Goal: Information Seeking & Learning: Learn about a topic

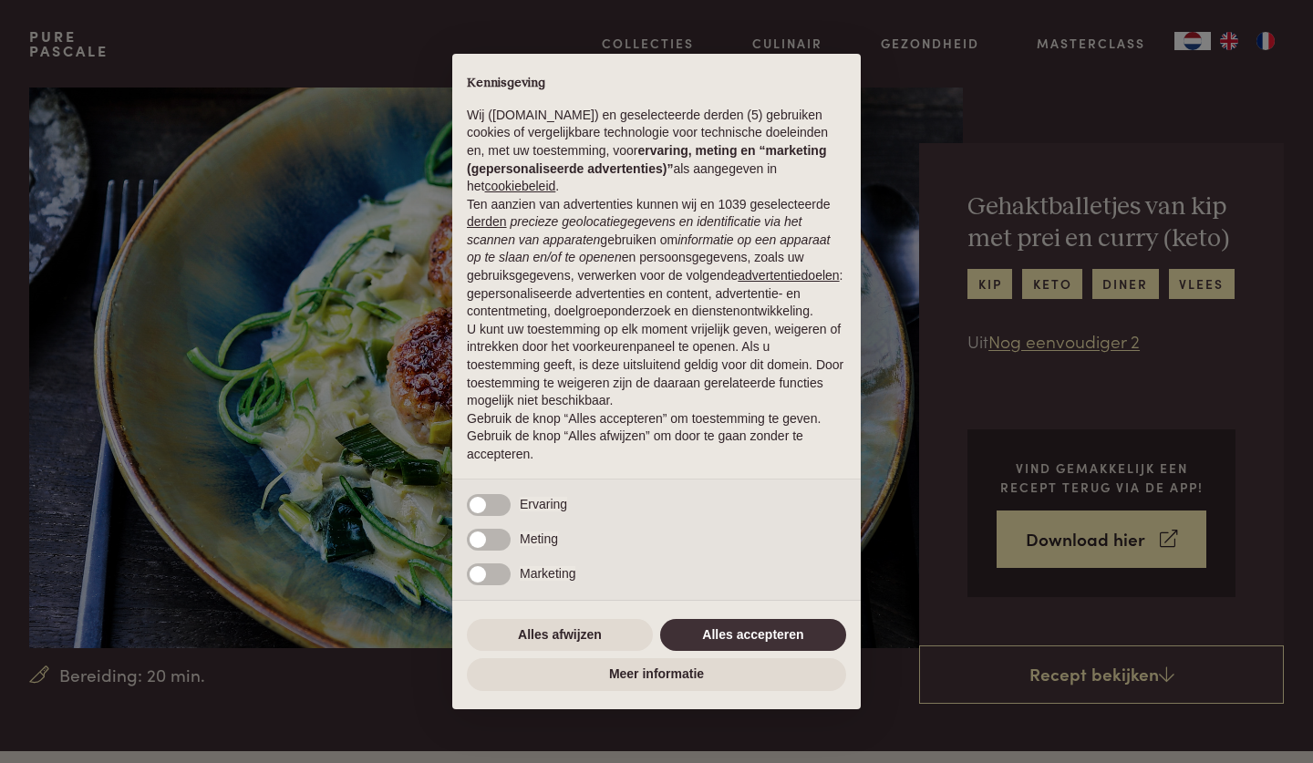
click at [749, 642] on button "Alles accepteren" at bounding box center [753, 635] width 186 height 33
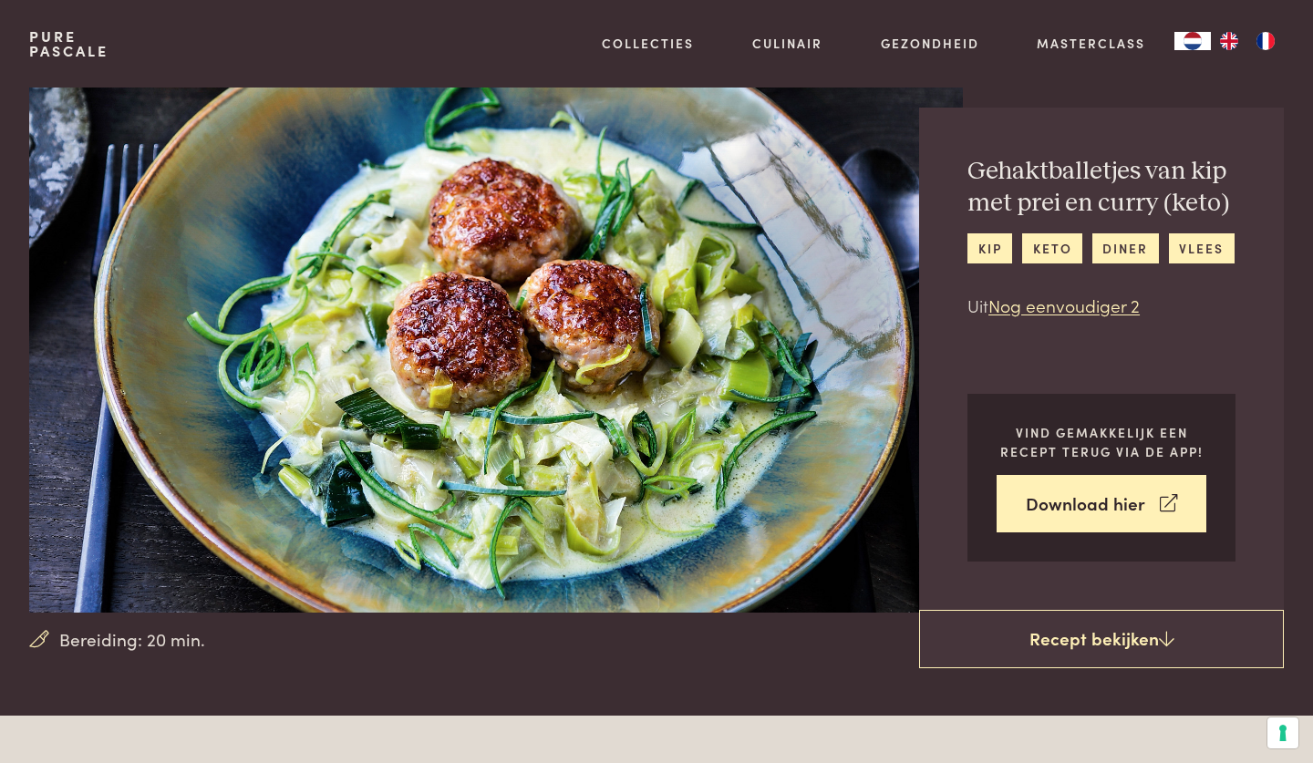
scroll to position [36, 0]
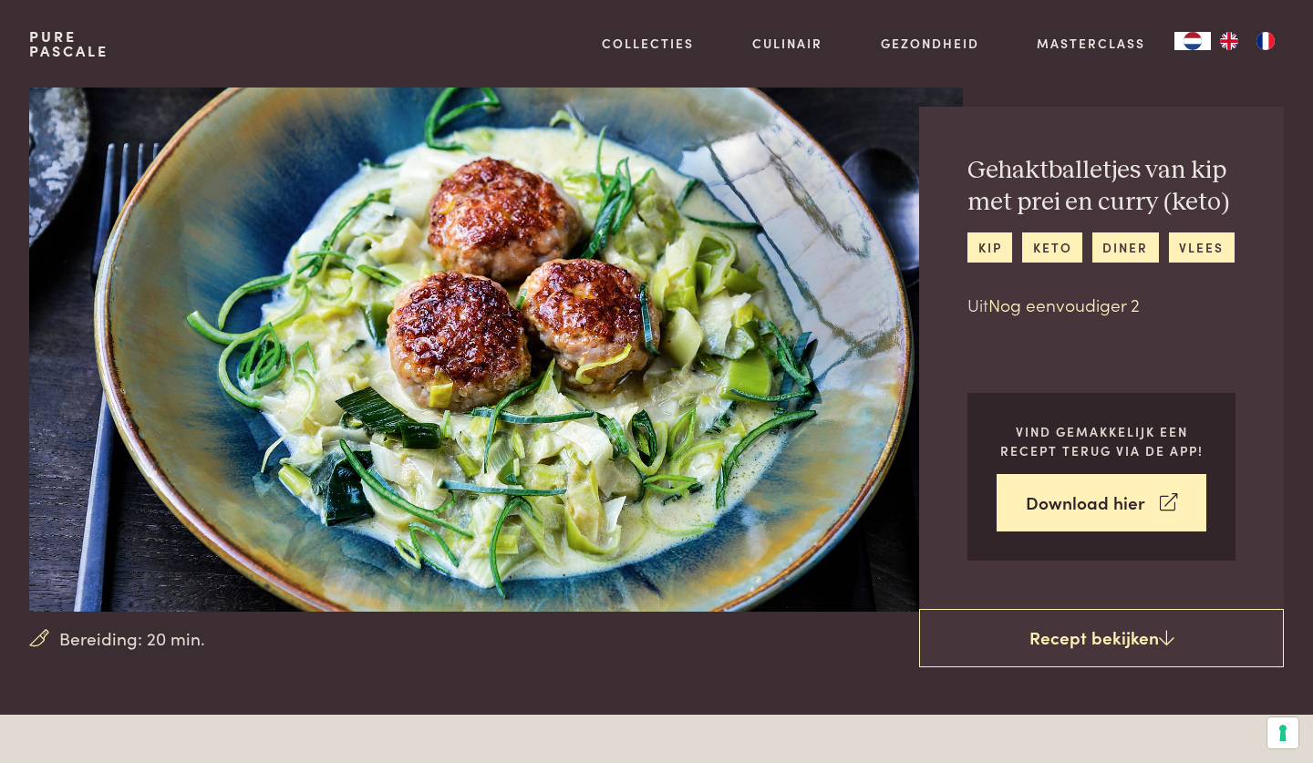
click at [1041, 316] on link "Nog eenvoudiger 2" at bounding box center [1063, 304] width 151 height 25
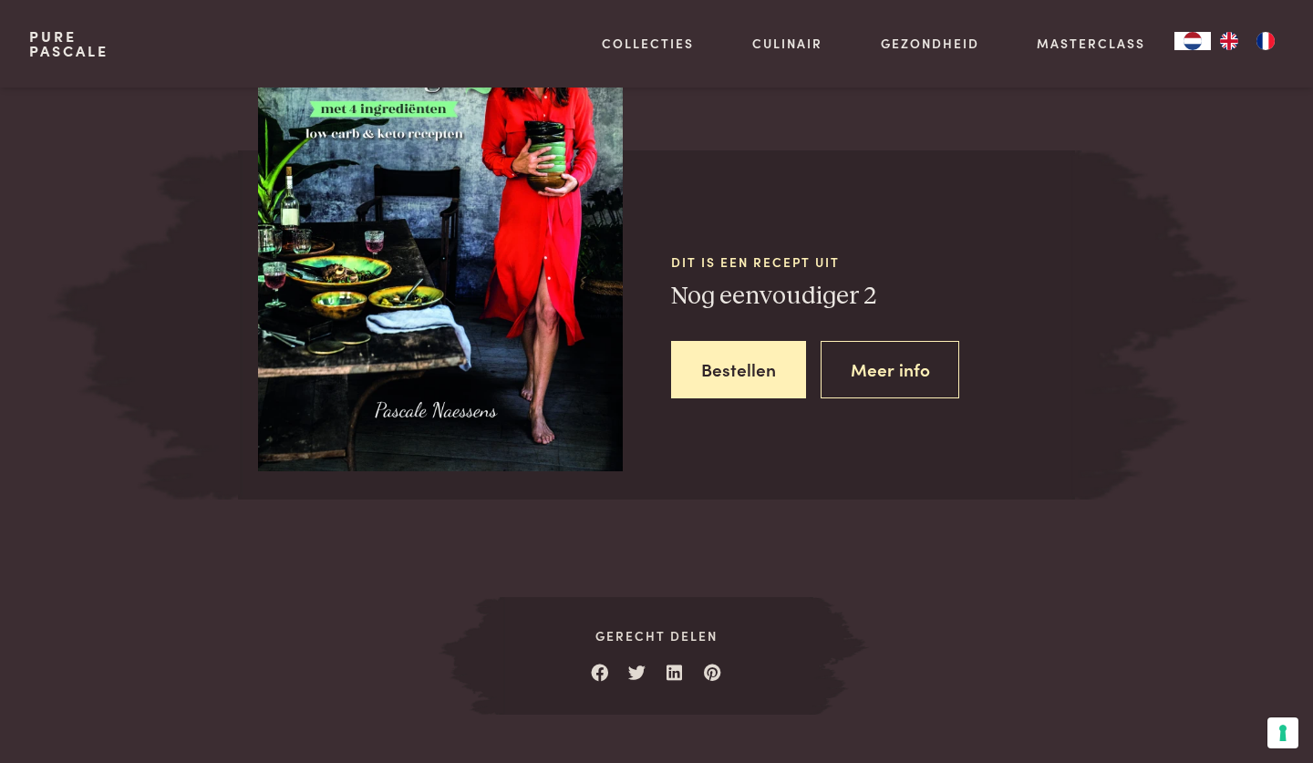
scroll to position [2102, 0]
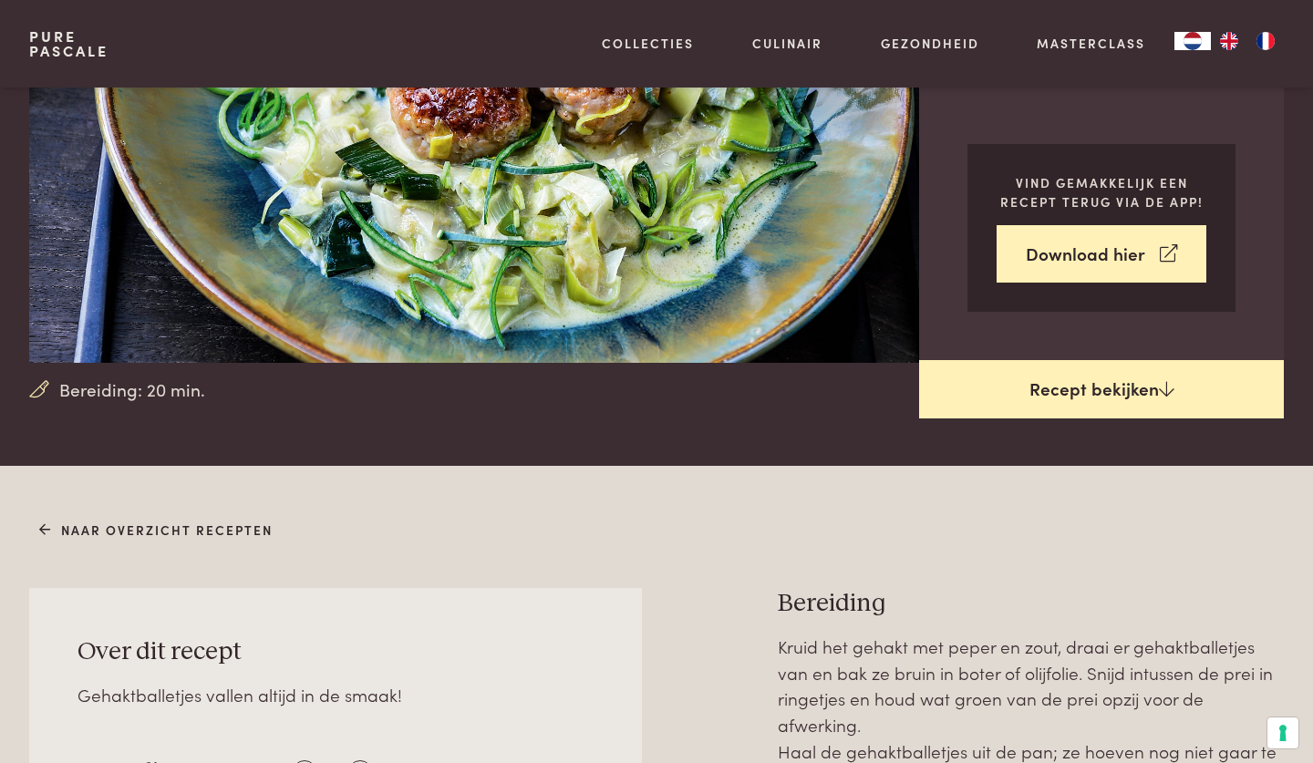
scroll to position [287, 0]
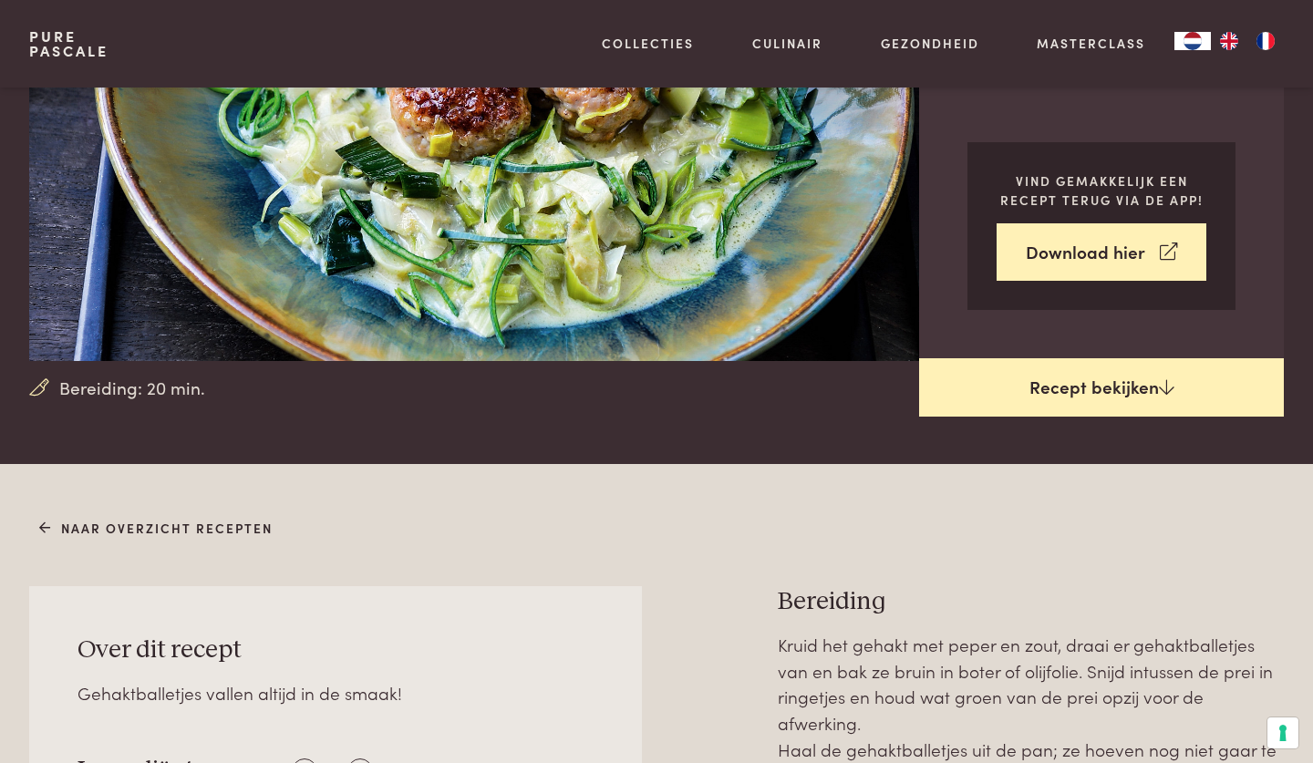
click at [1103, 417] on link "Recept bekijken" at bounding box center [1101, 387] width 365 height 58
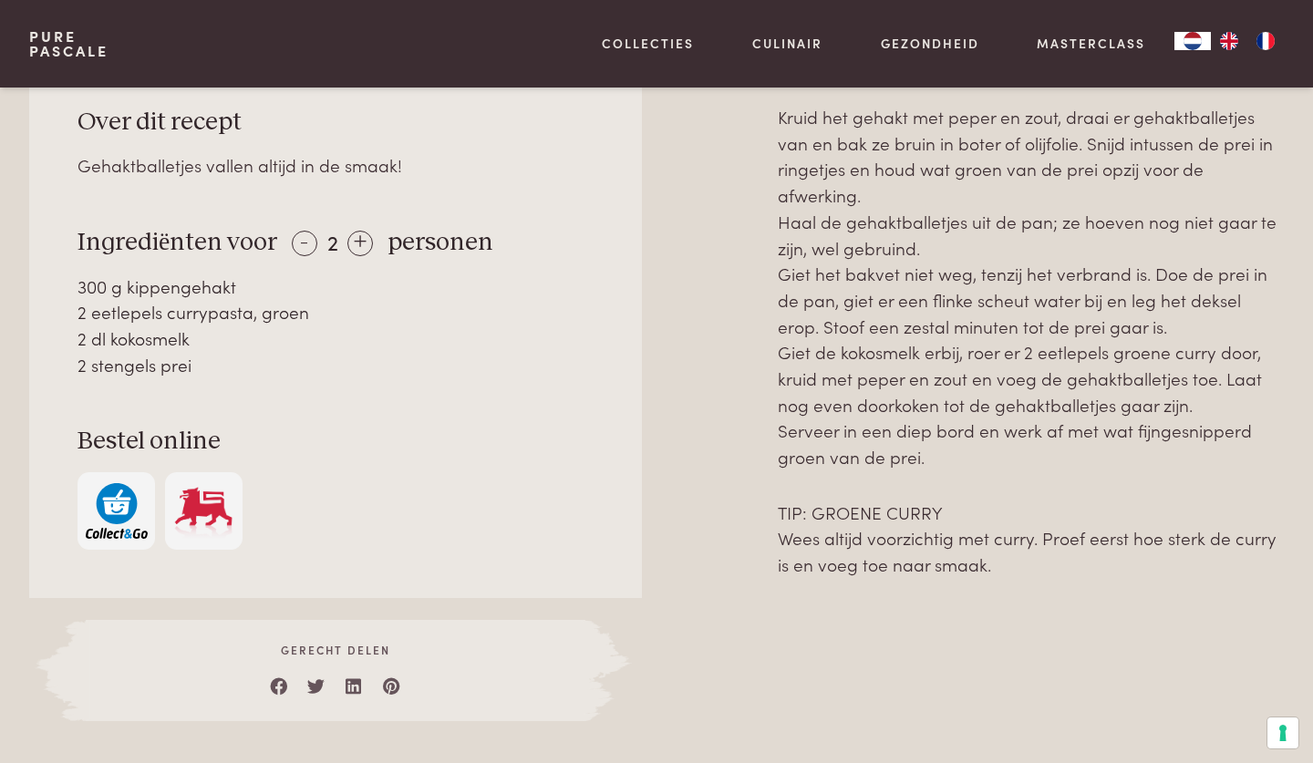
scroll to position [812, 0]
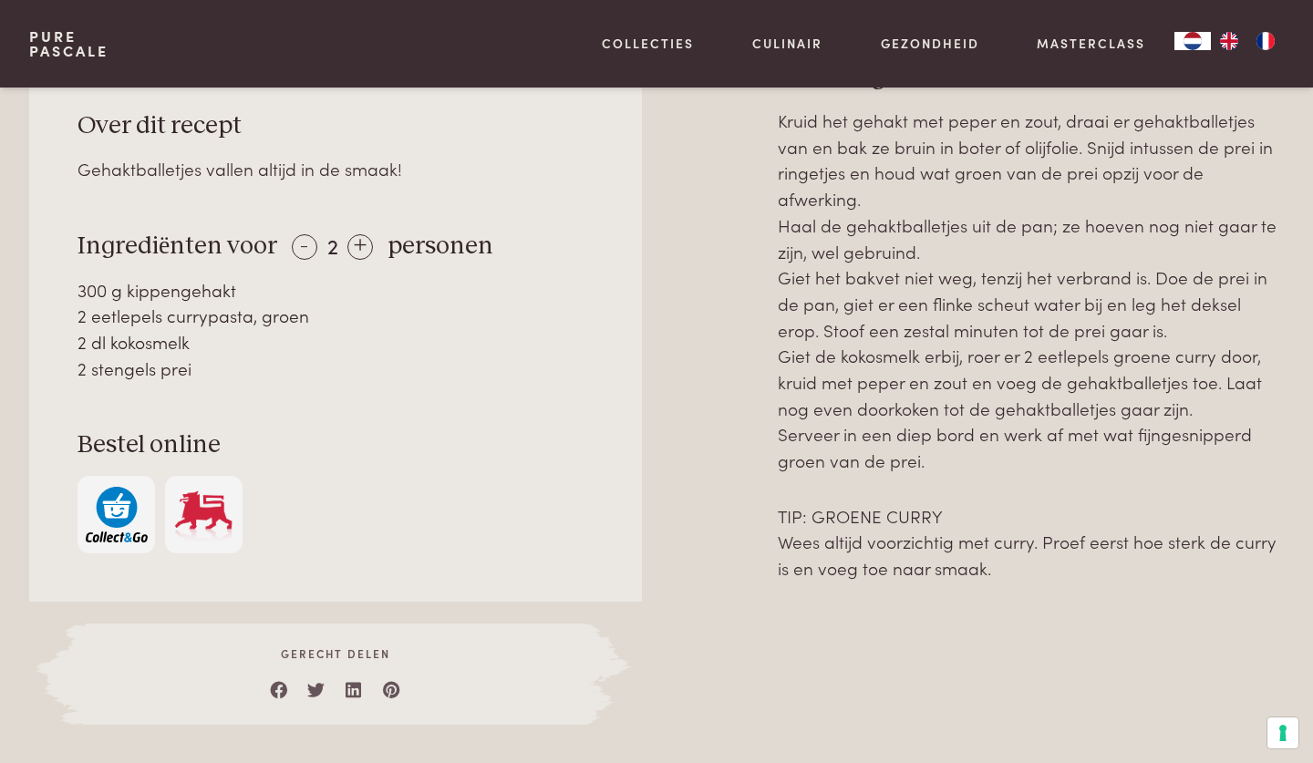
click at [1147, 214] on p "Kruid het gehakt met peper en zout, draai er gehaktballetjes van en bak ze brui…" at bounding box center [1031, 291] width 506 height 367
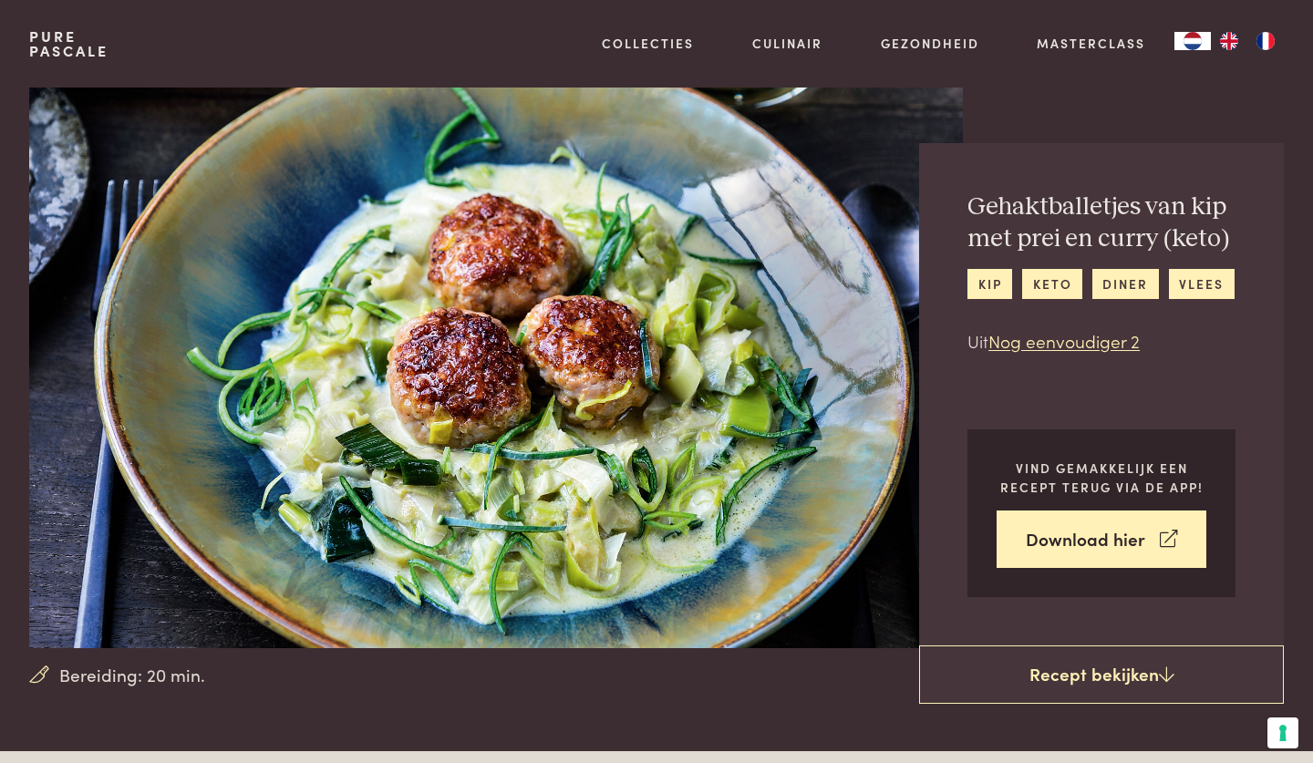
scroll to position [0, 0]
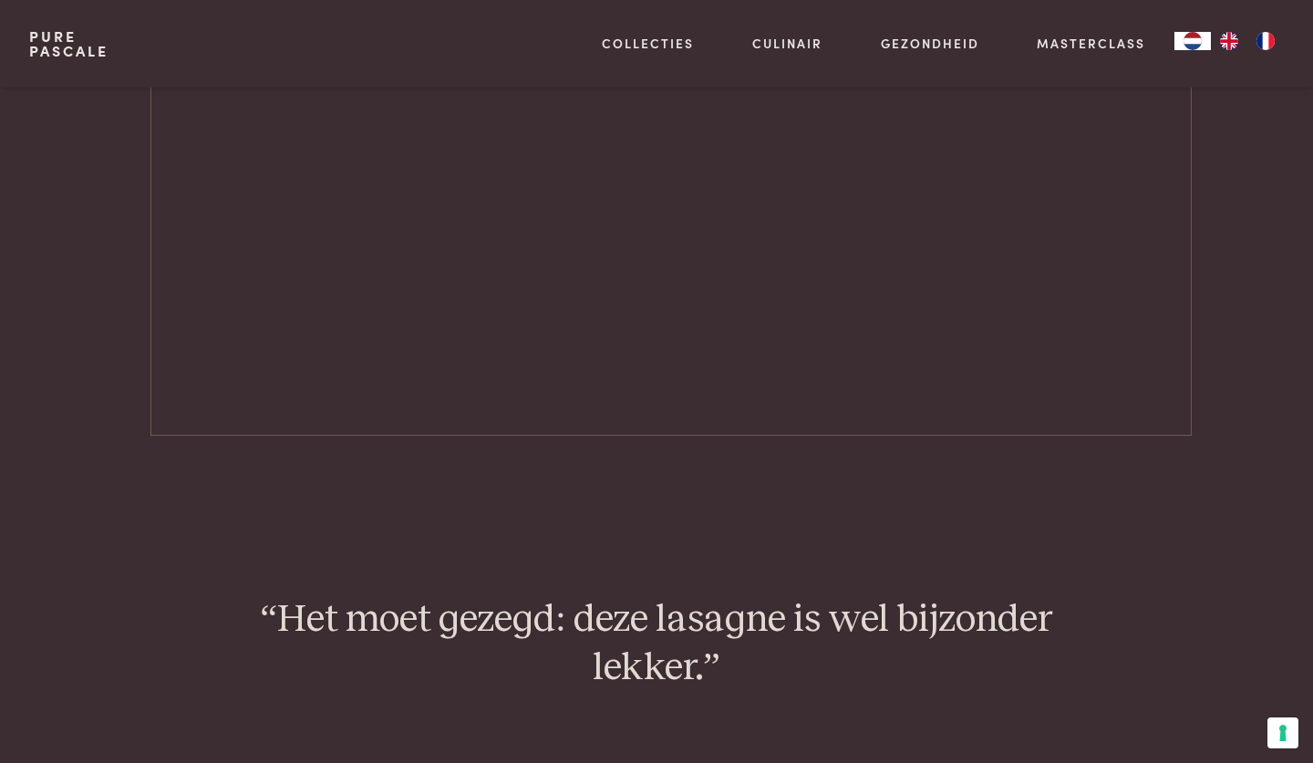
scroll to position [1083, 0]
